Goal: Task Accomplishment & Management: Manage account settings

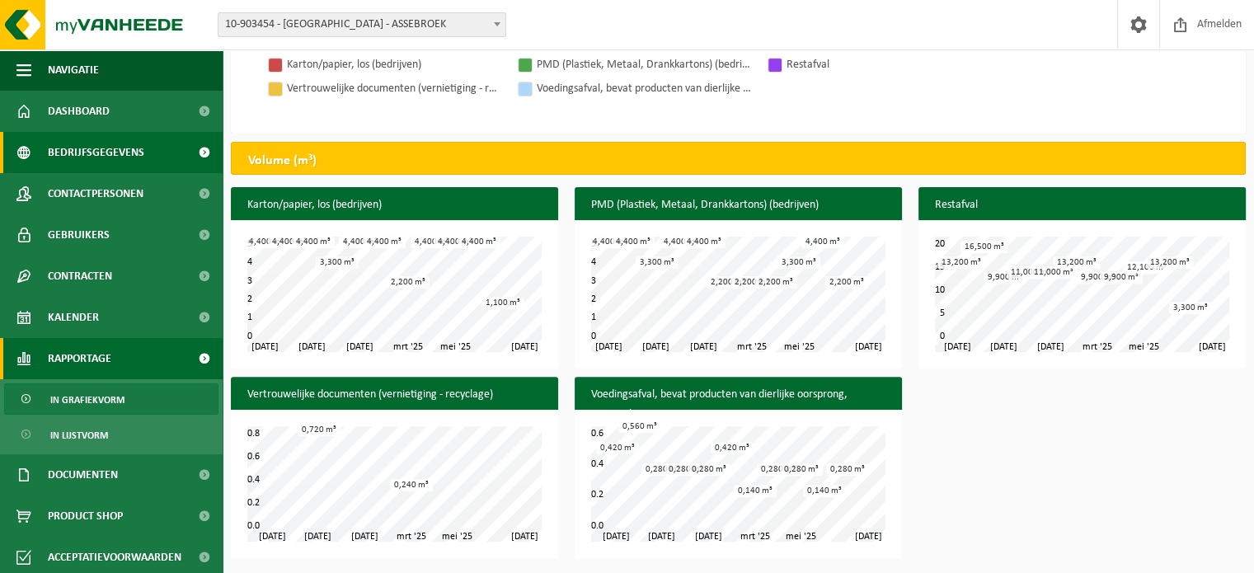
click at [191, 154] on span at bounding box center [203, 152] width 37 height 41
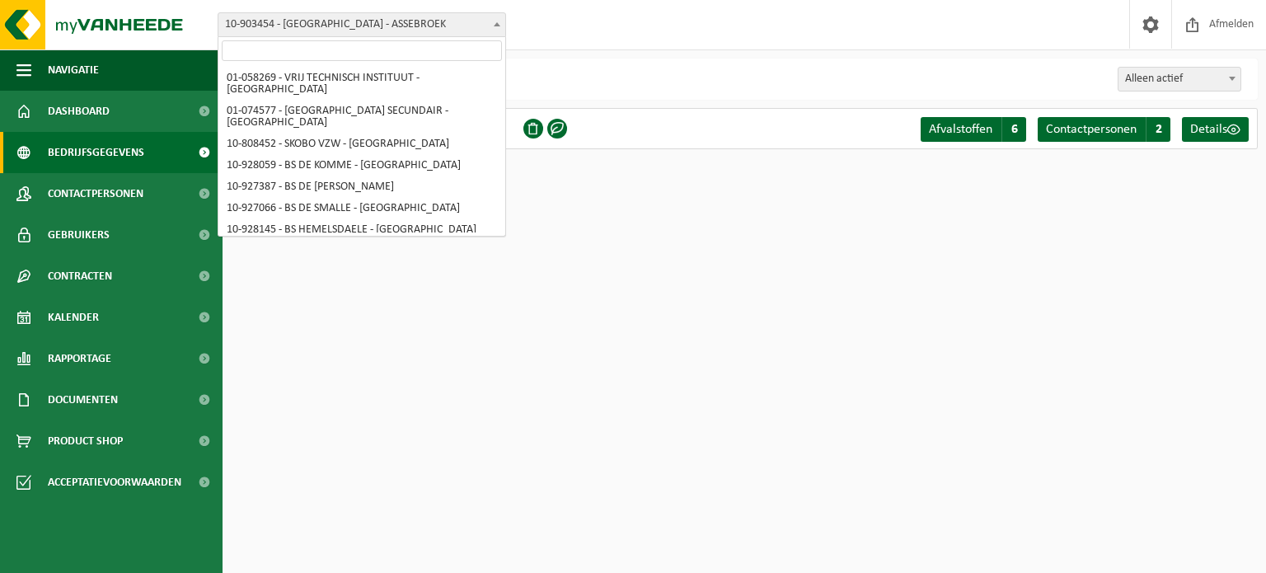
click at [496, 22] on b at bounding box center [497, 24] width 7 height 4
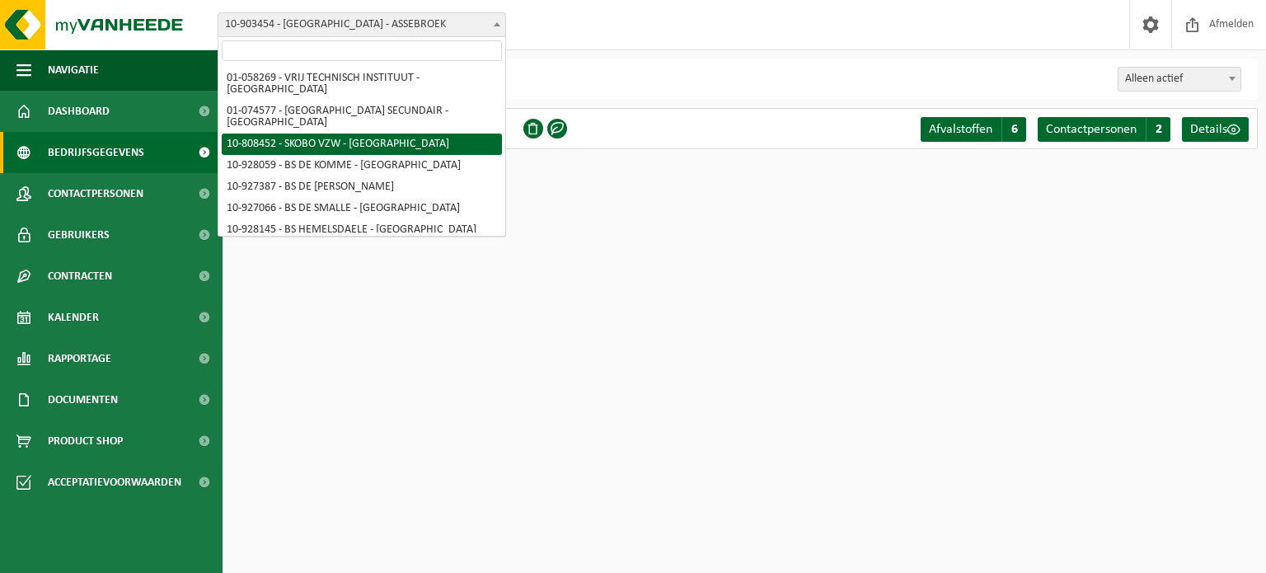
select select "36592"
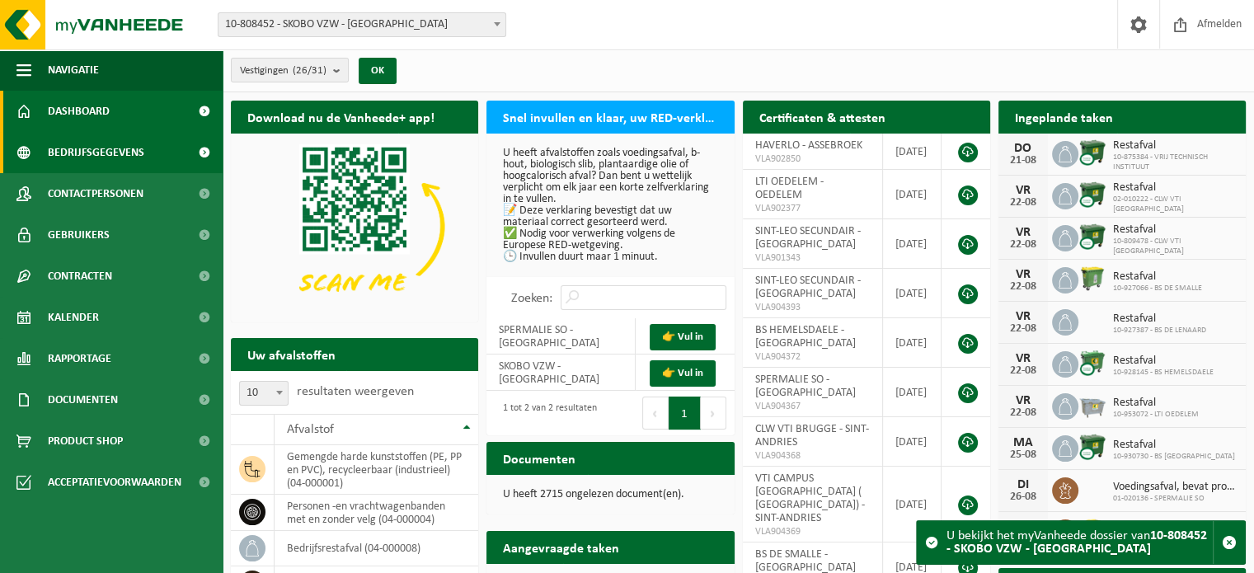
click at [97, 154] on span "Bedrijfsgegevens" at bounding box center [96, 152] width 96 height 41
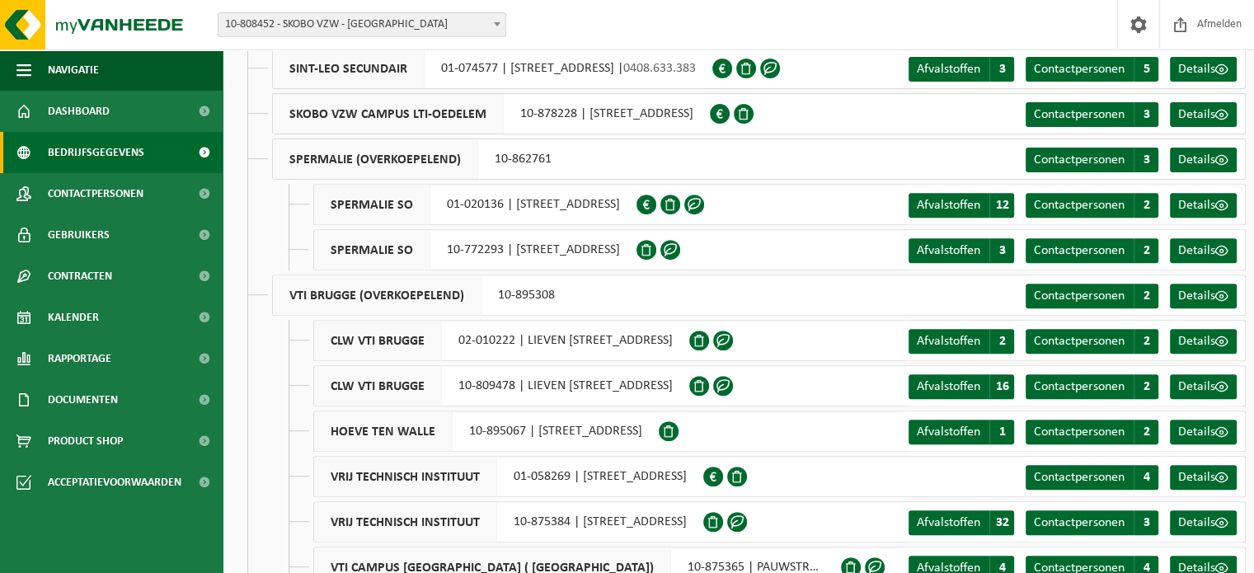
scroll to position [734, 0]
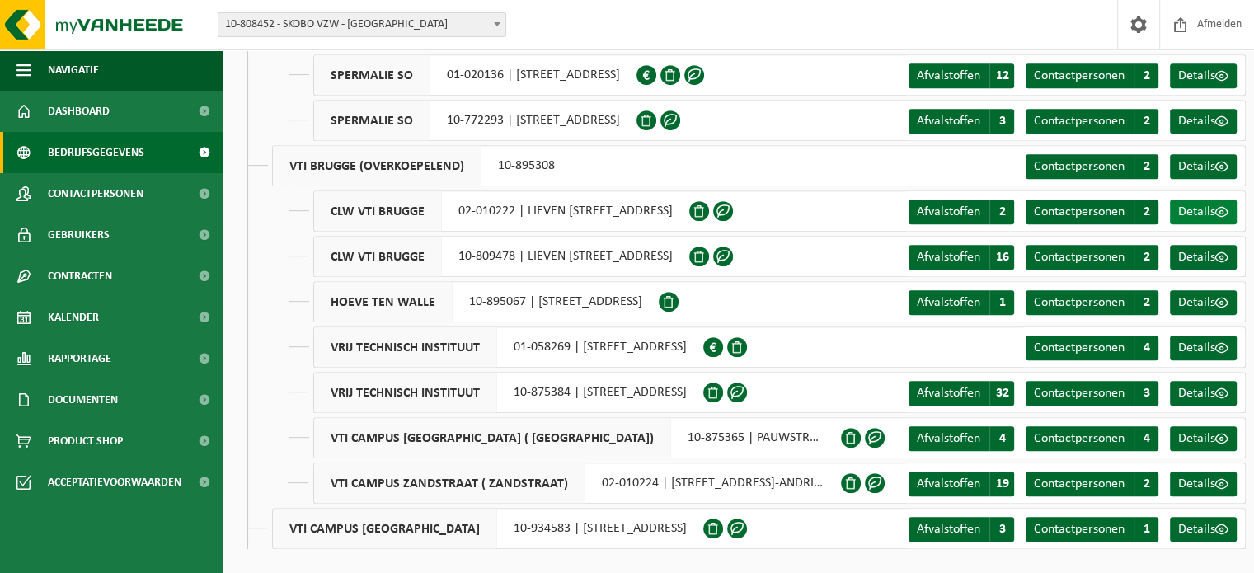
click at [1203, 213] on span "Details" at bounding box center [1196, 211] width 37 height 13
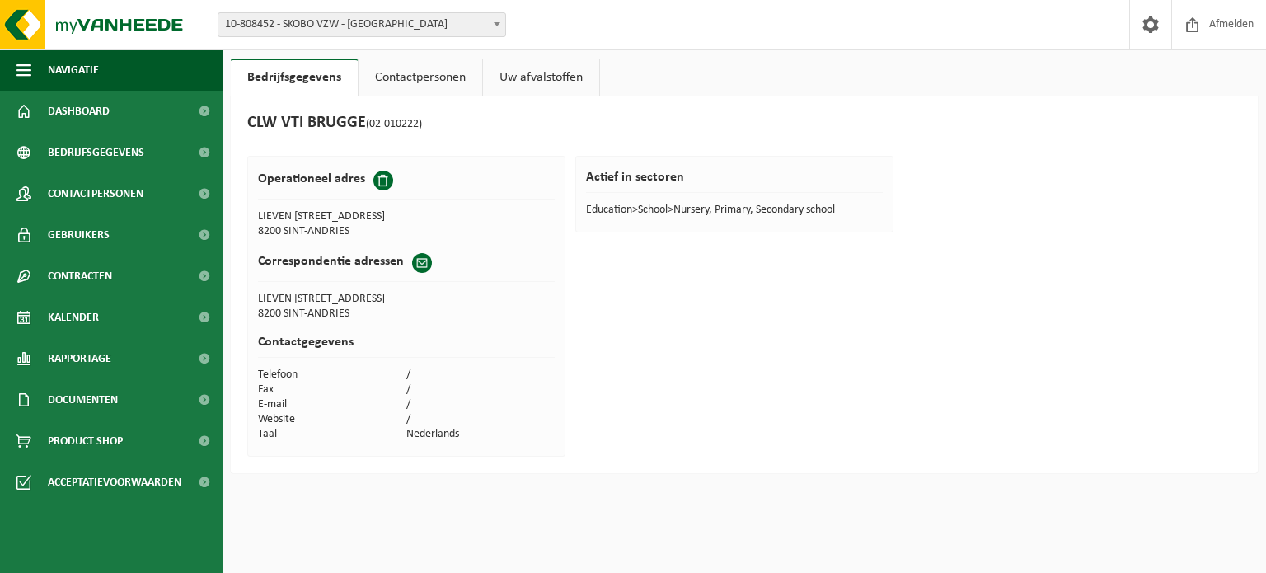
click at [422, 85] on link "Contactpersonen" at bounding box center [421, 78] width 124 height 38
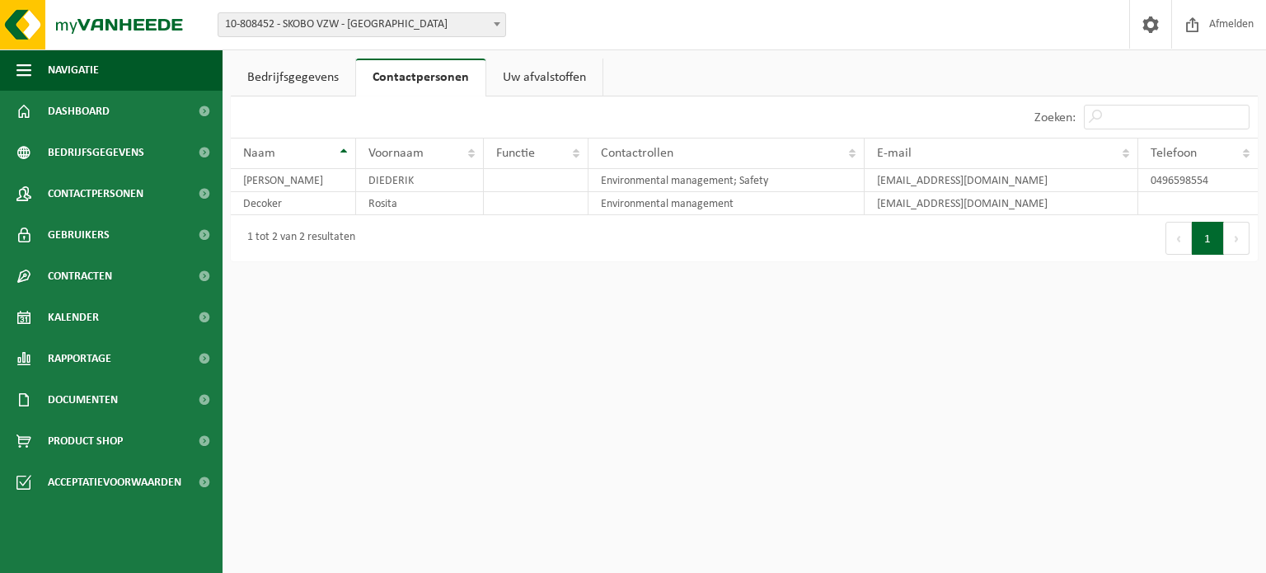
click at [294, 73] on link "Bedrijfsgegevens" at bounding box center [293, 78] width 124 height 38
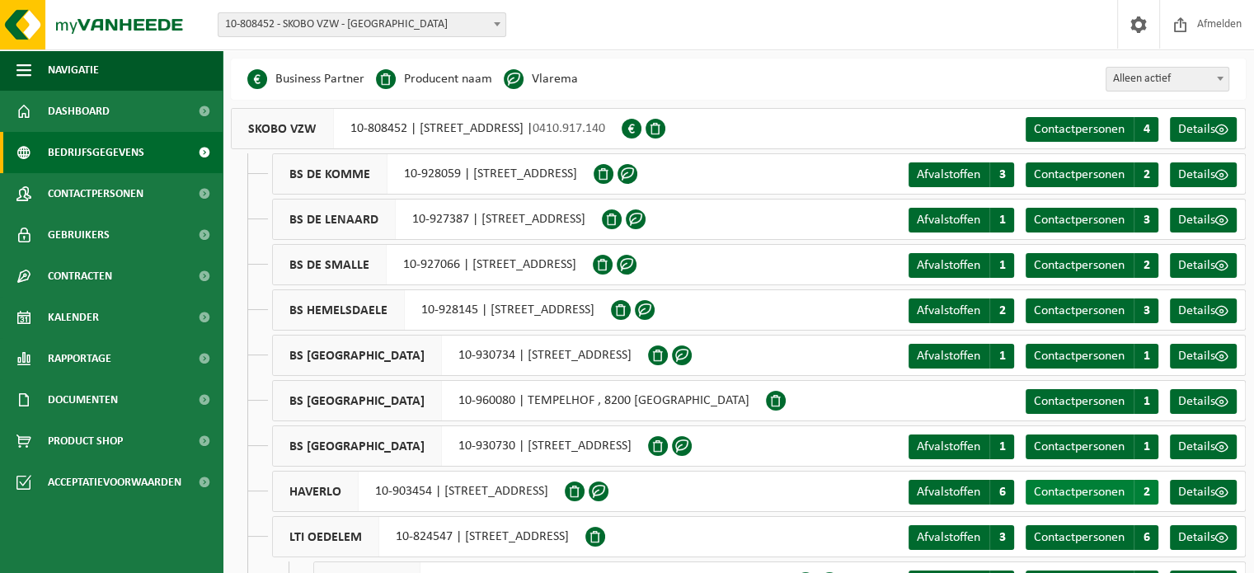
click at [1079, 490] on span "Contactpersonen" at bounding box center [1079, 492] width 91 height 13
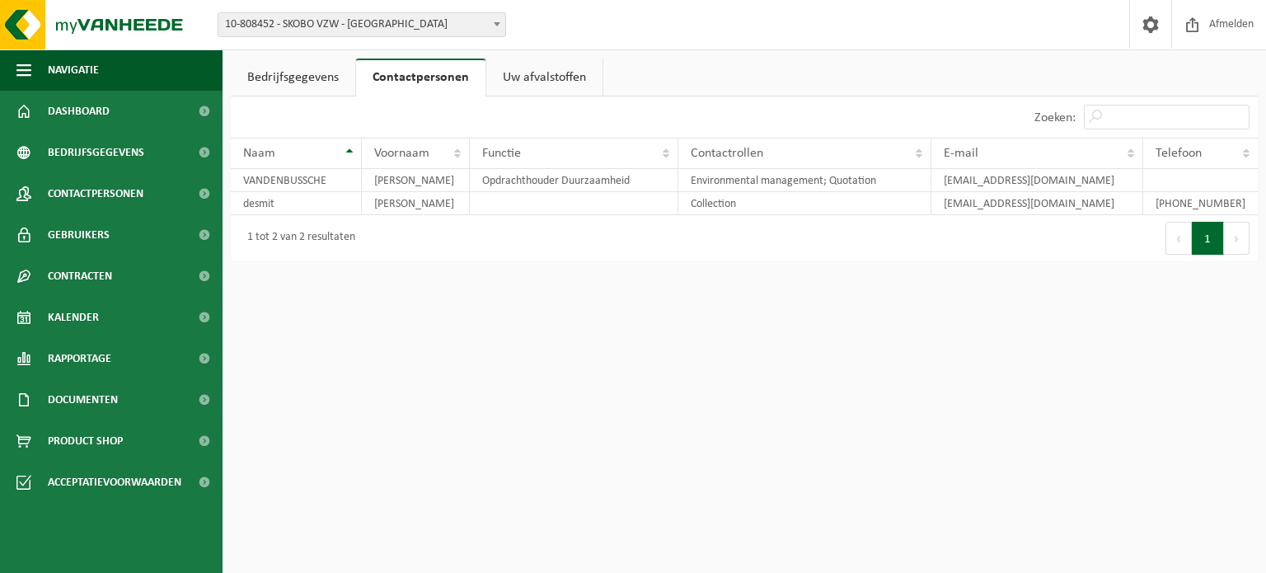
click at [551, 75] on link "Uw afvalstoffen" at bounding box center [544, 78] width 116 height 38
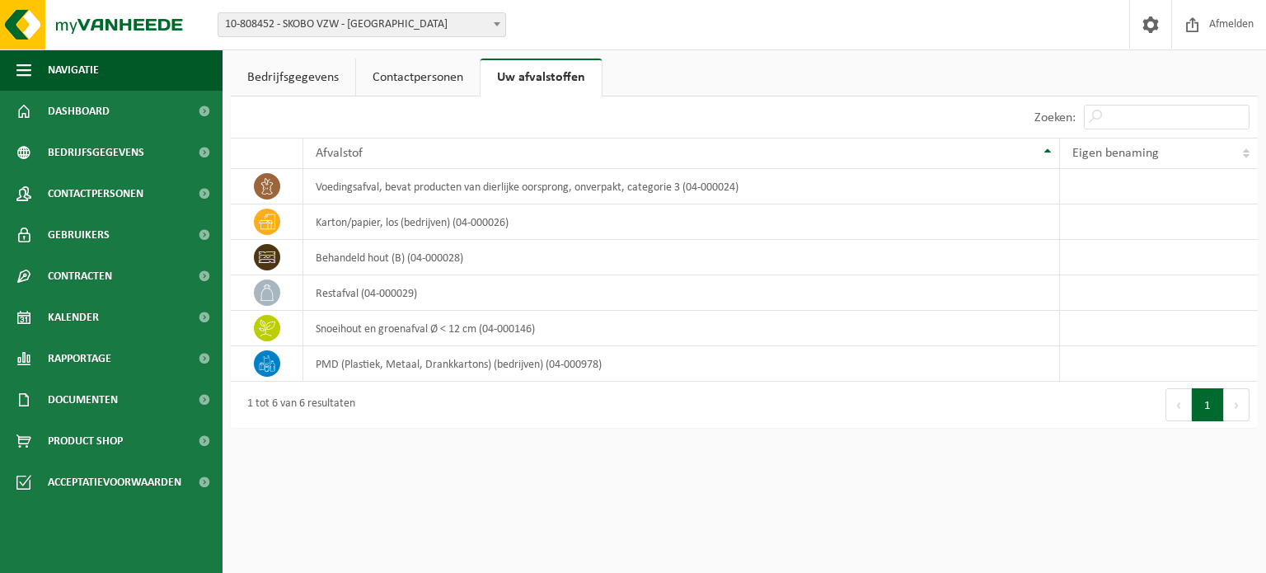
click at [298, 79] on link "Bedrijfsgegevens" at bounding box center [293, 78] width 124 height 38
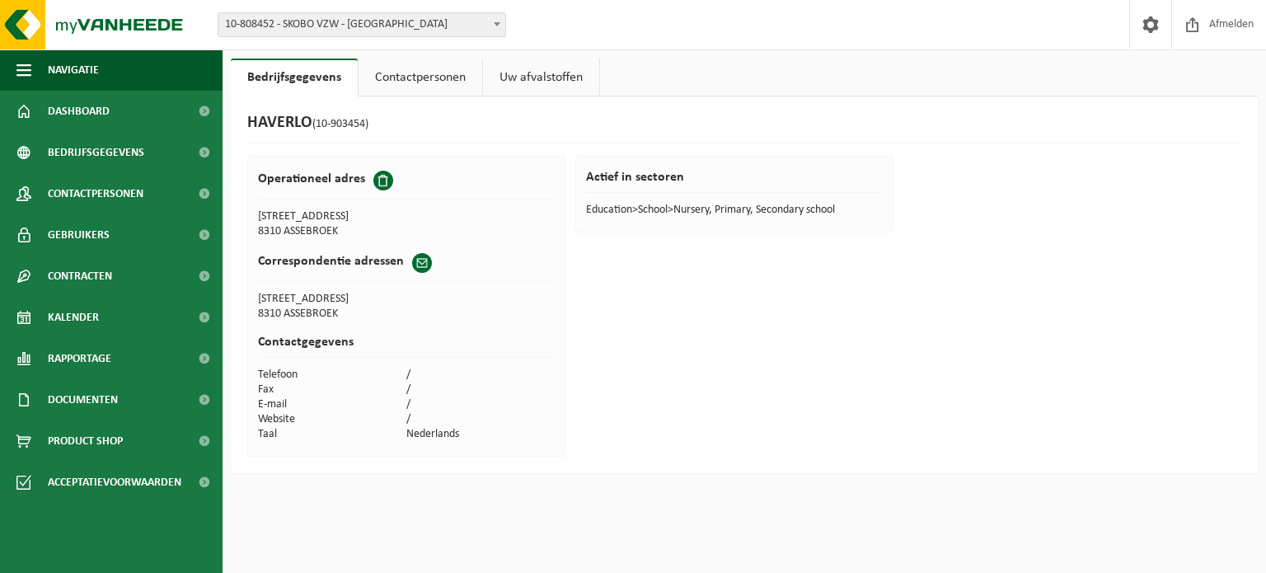
click at [396, 72] on link "Contactpersonen" at bounding box center [421, 78] width 124 height 38
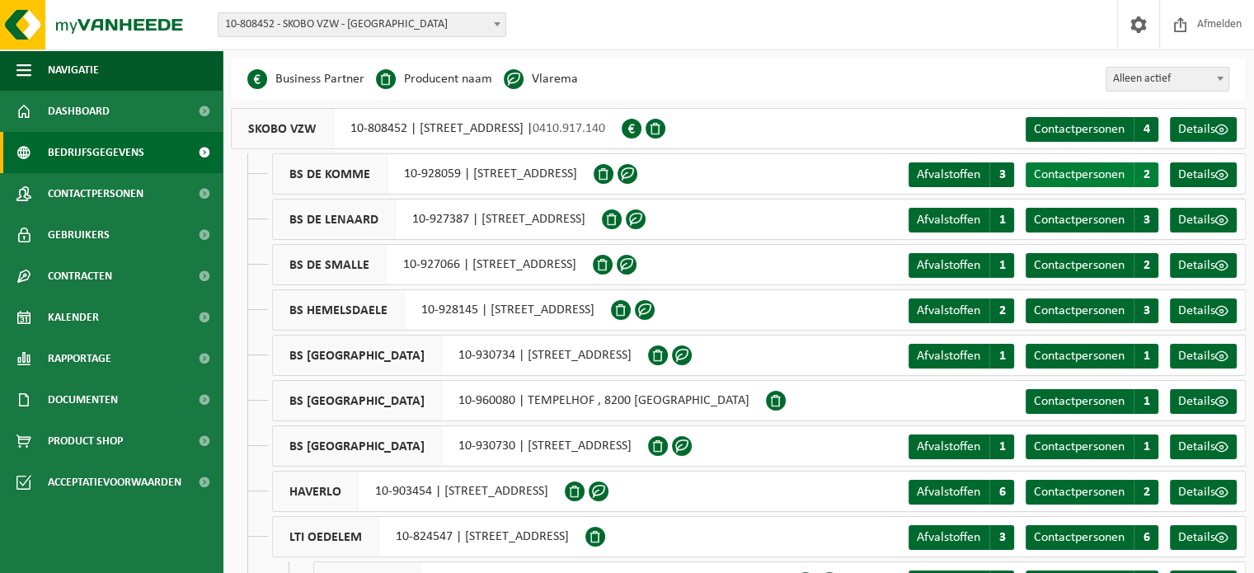
click at [1095, 170] on span "Contactpersonen" at bounding box center [1079, 174] width 91 height 13
click at [1194, 126] on span "Details" at bounding box center [1196, 129] width 37 height 13
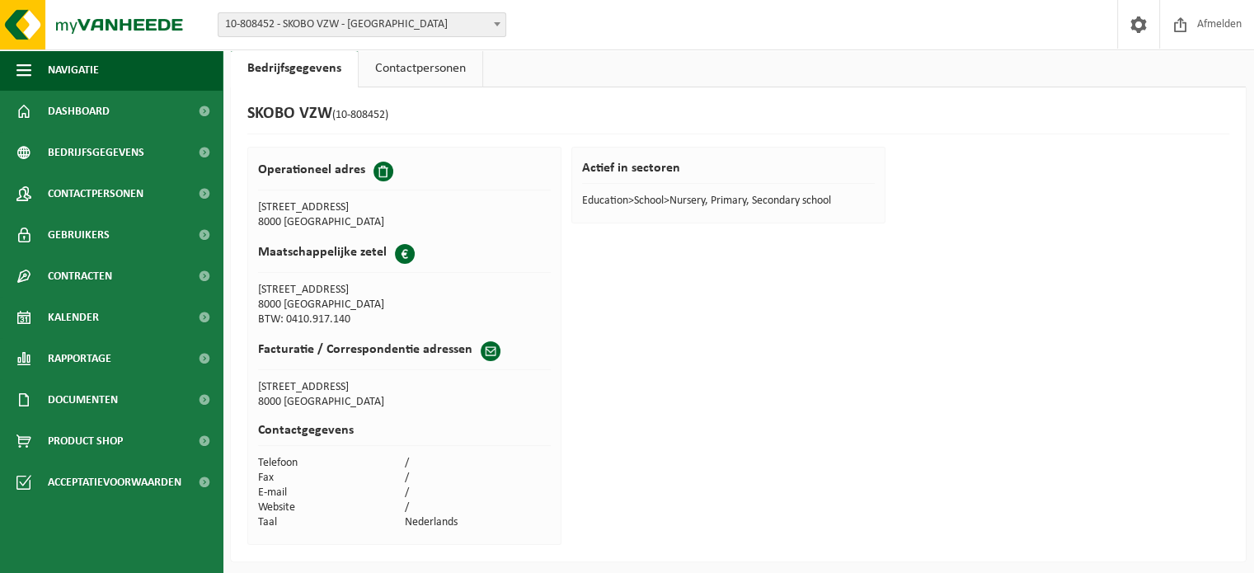
scroll to position [12, 0]
click at [422, 63] on link "Contactpersonen" at bounding box center [421, 66] width 124 height 38
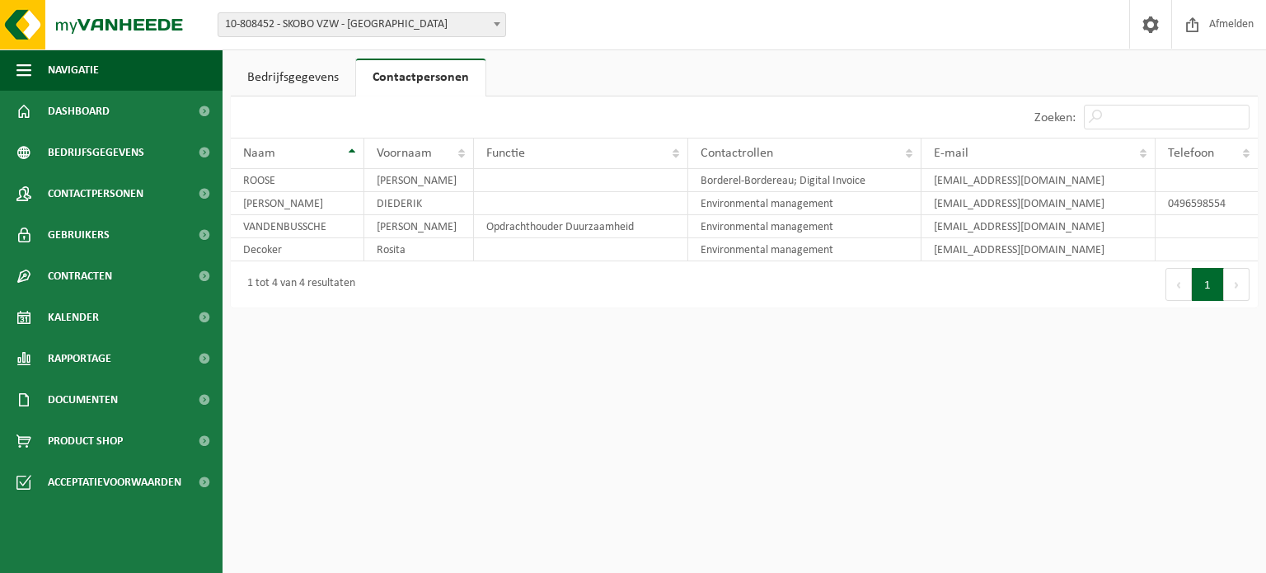
click at [299, 78] on link "Bedrijfsgegevens" at bounding box center [293, 78] width 124 height 38
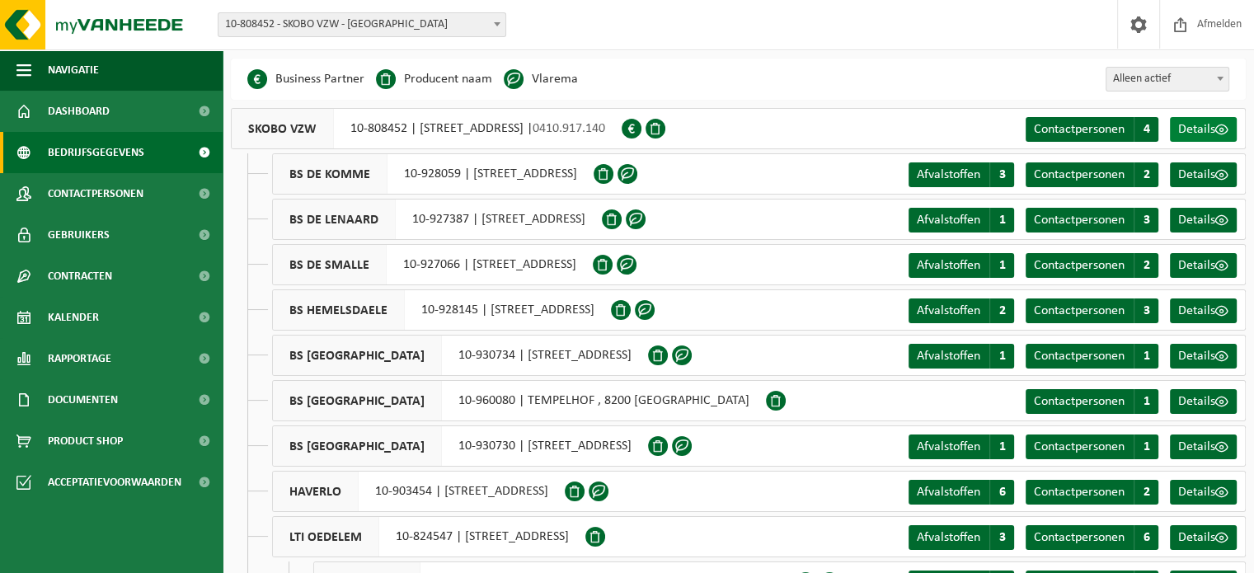
click at [1195, 124] on span "Details" at bounding box center [1196, 129] width 37 height 13
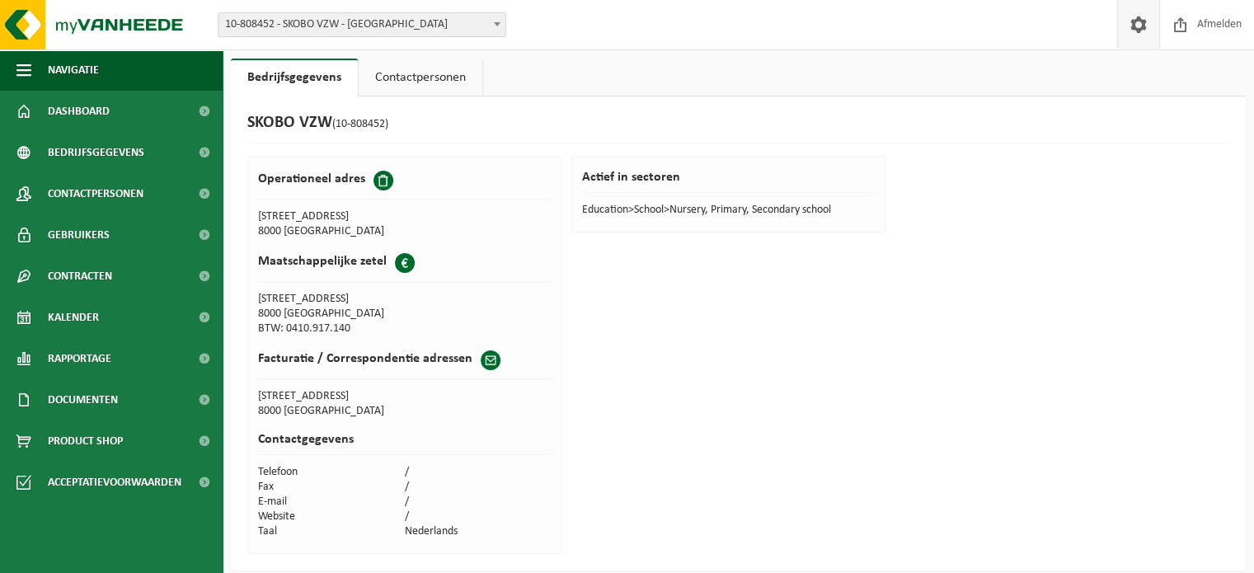
click at [1139, 25] on span at bounding box center [1138, 24] width 25 height 49
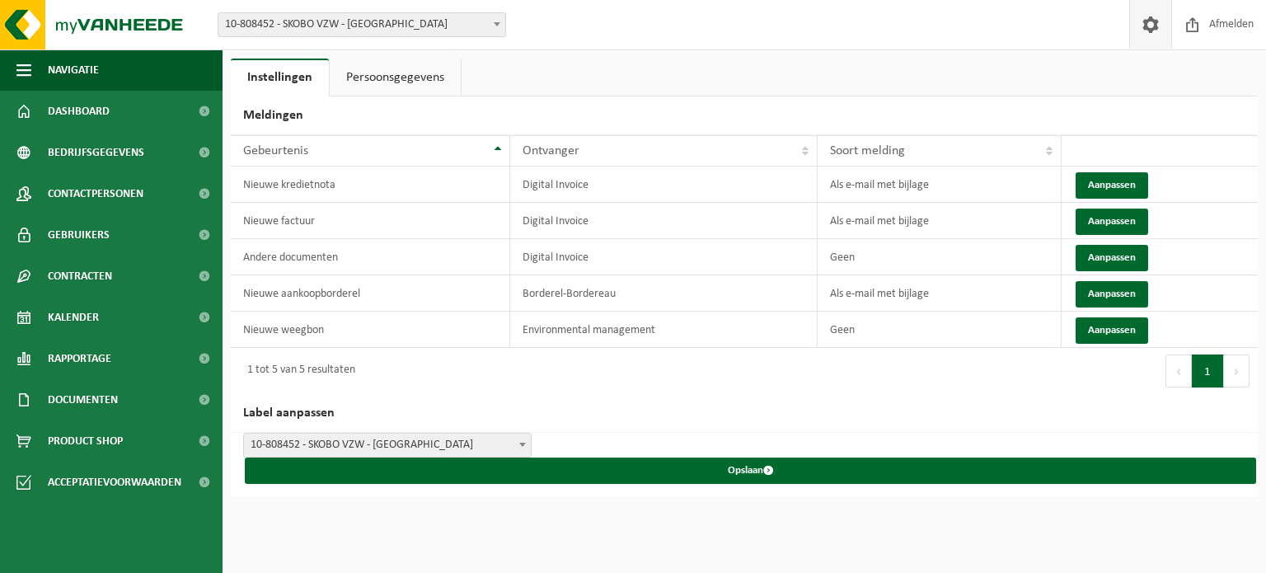
click at [408, 73] on link "Persoonsgegevens" at bounding box center [395, 78] width 131 height 38
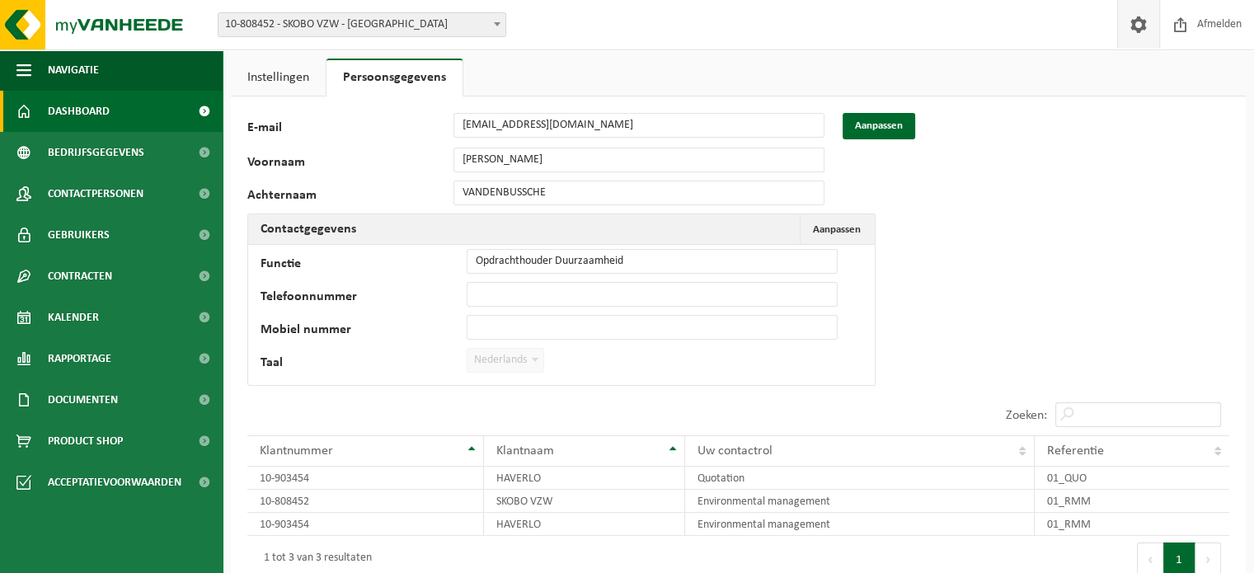
click at [66, 115] on span "Dashboard" at bounding box center [79, 111] width 62 height 41
